Goal: Navigation & Orientation: Find specific page/section

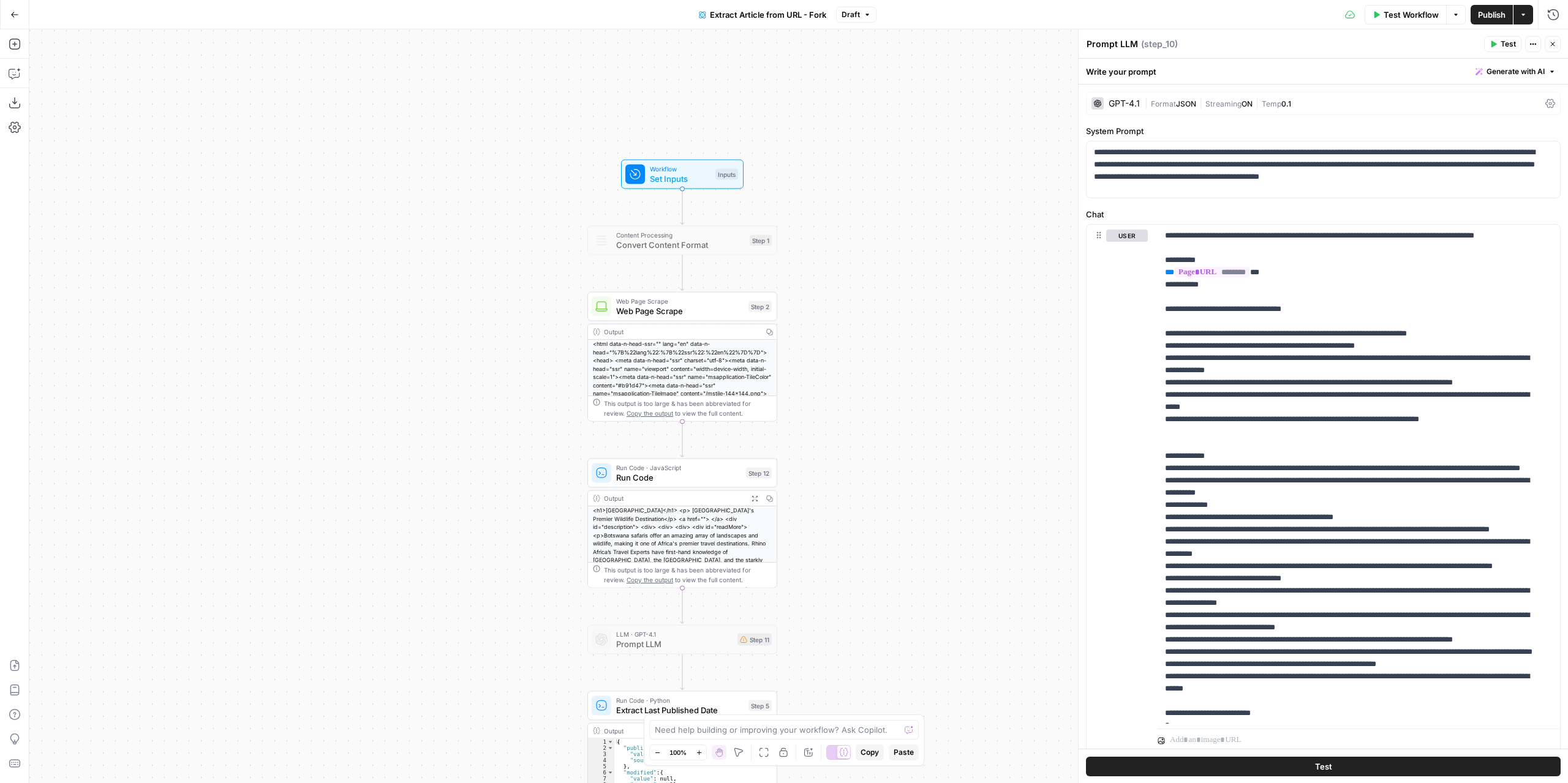
click at [11, 9] on button "Go Back" at bounding box center [15, 15] width 22 height 22
